Goal: Navigation & Orientation: Find specific page/section

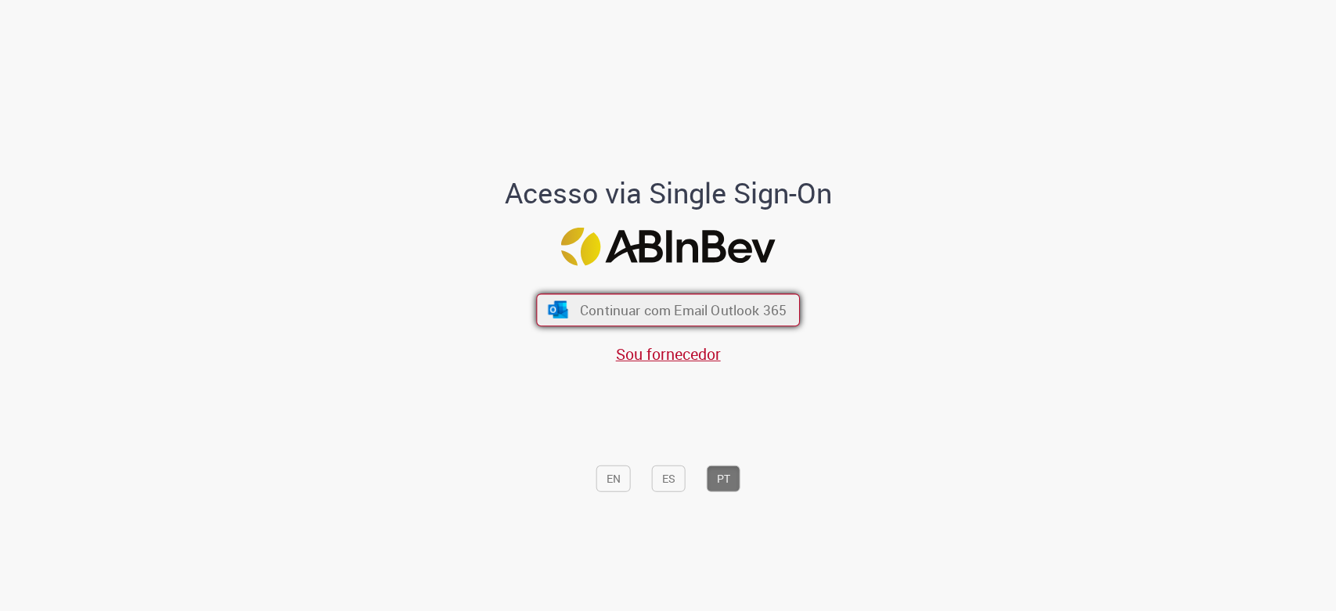
click at [660, 311] on span "Continuar com Email Outlook 365" at bounding box center [683, 310] width 207 height 18
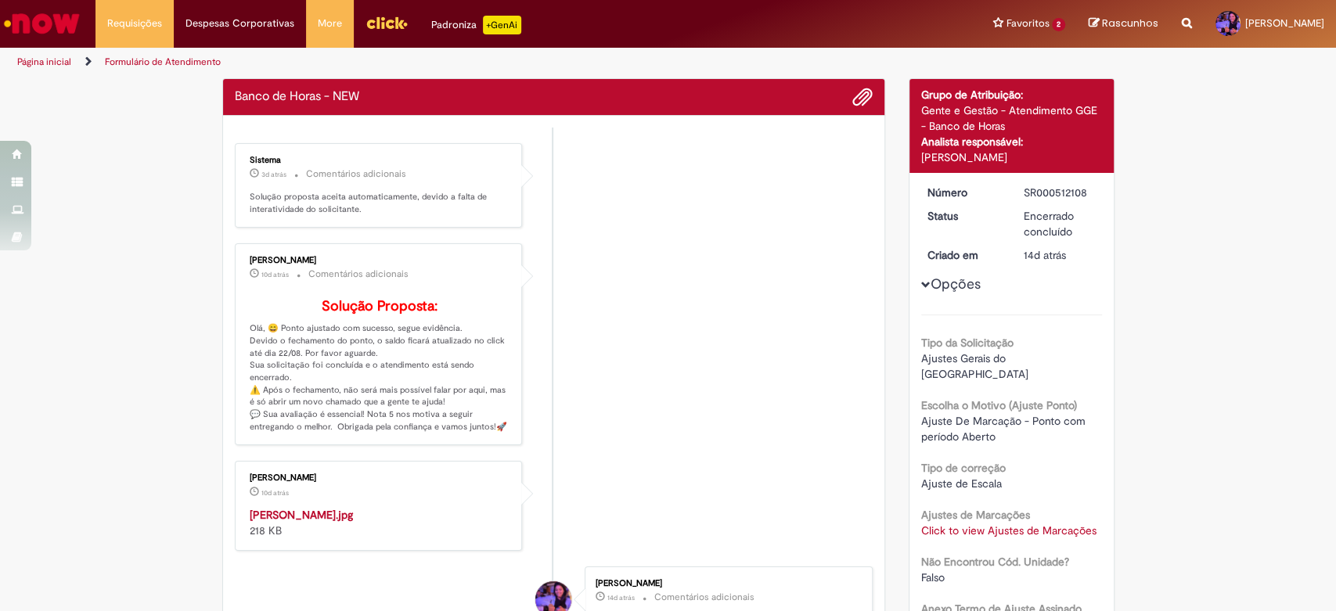
click at [70, 30] on img "Ir para a Homepage" at bounding box center [42, 23] width 81 height 31
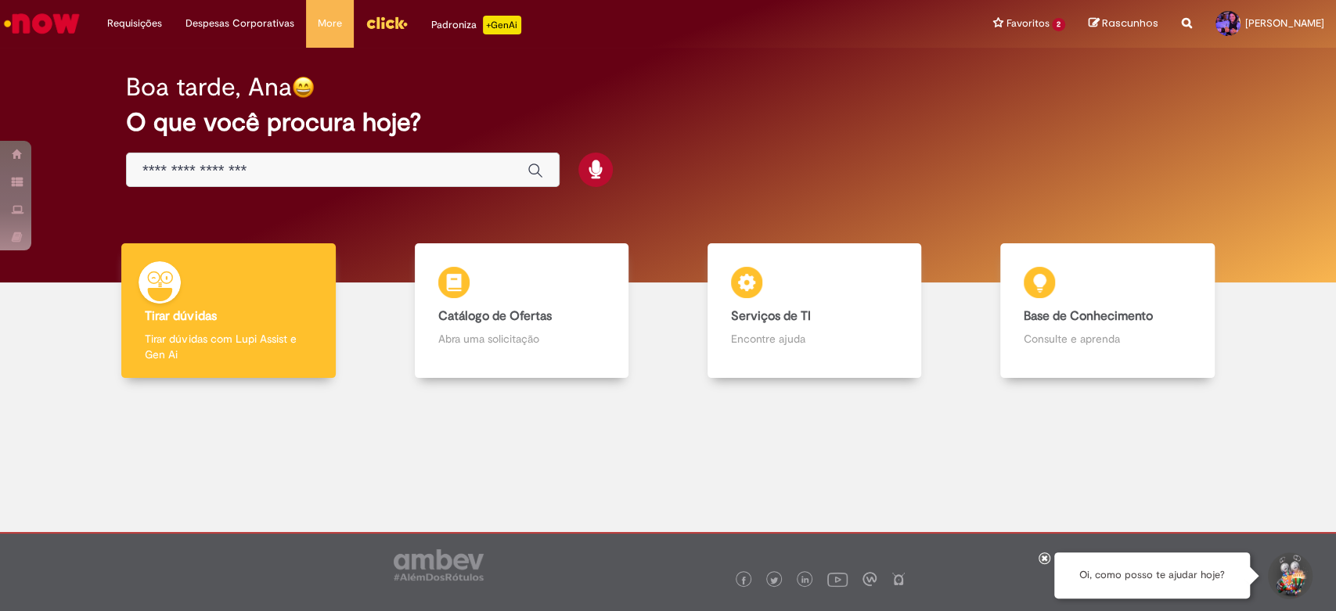
click at [52, 17] on img "Ir para a Homepage" at bounding box center [42, 23] width 81 height 31
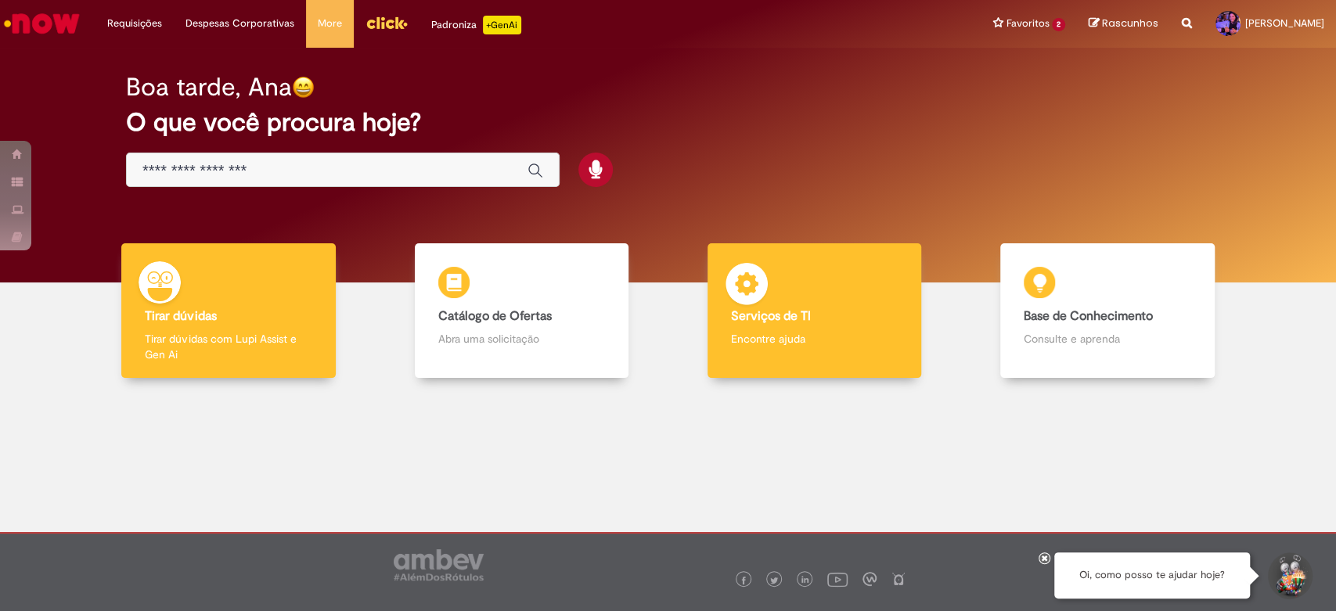
click at [752, 321] on b "Serviços de TI" at bounding box center [771, 316] width 80 height 16
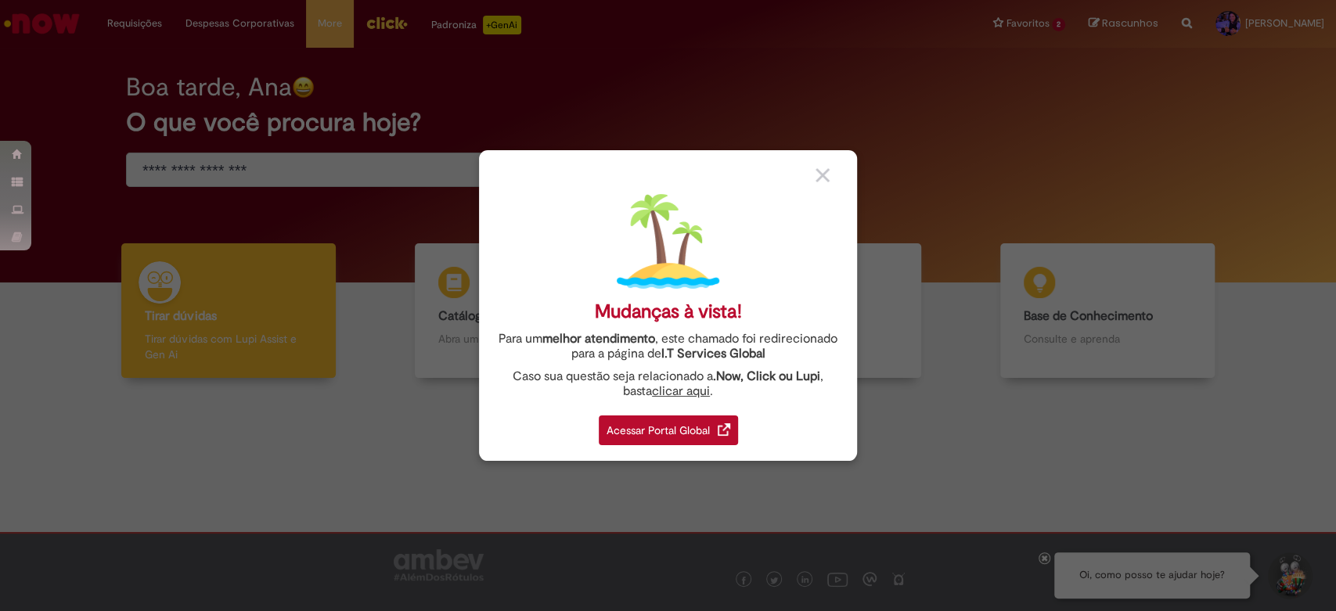
click at [683, 439] on div "Acessar Portal Global" at bounding box center [668, 431] width 139 height 30
